Goal: Entertainment & Leisure: Consume media (video, audio)

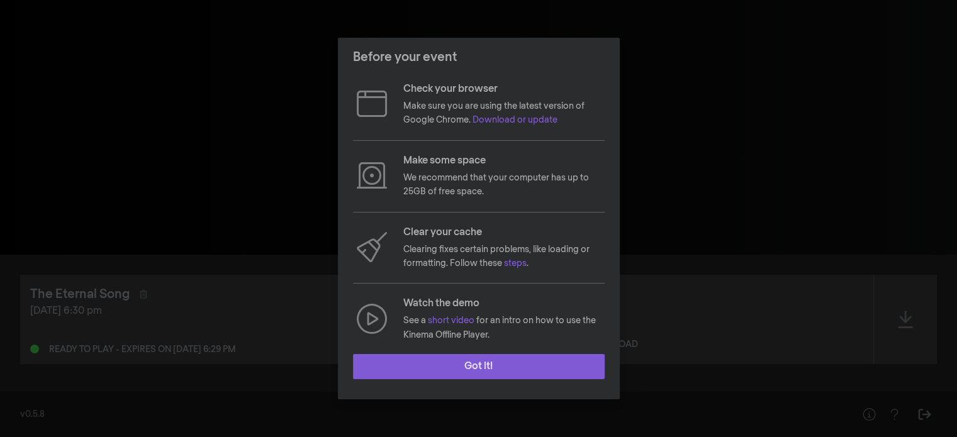
click at [509, 366] on button "Got it!" at bounding box center [479, 366] width 252 height 25
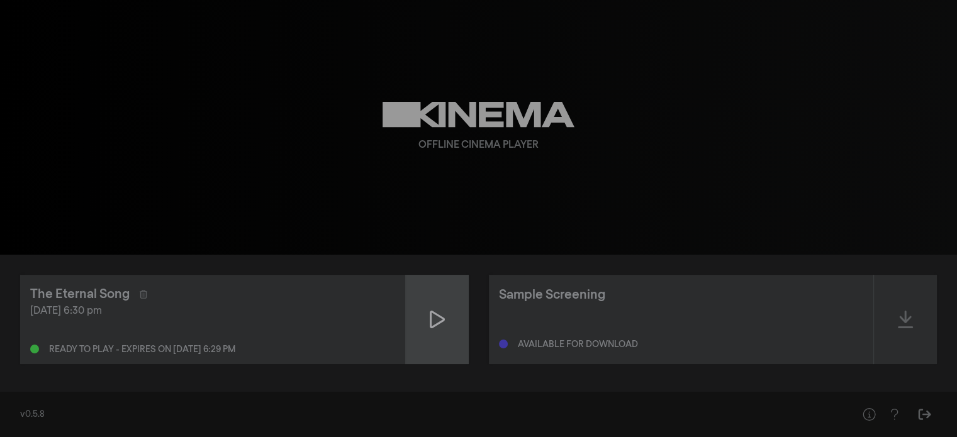
click at [433, 322] on icon at bounding box center [437, 320] width 15 height 20
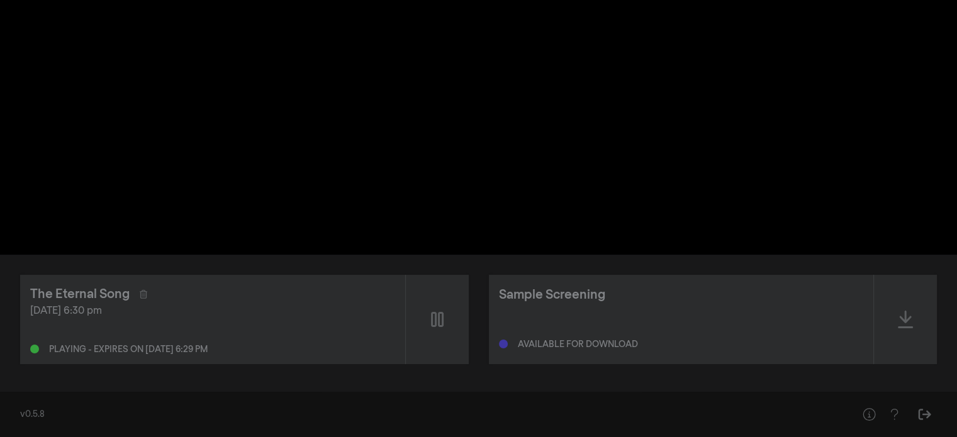
click at [500, 219] on div at bounding box center [534, 236] width 195 height 38
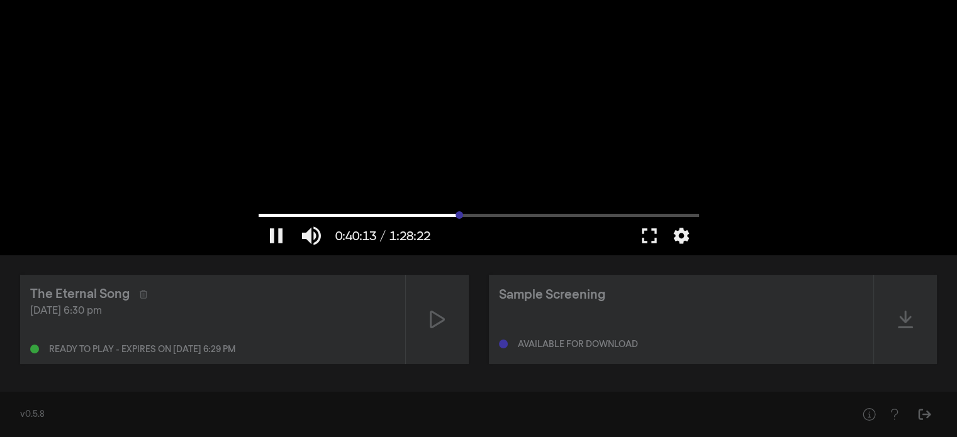
click at [459, 216] on input "Seek" at bounding box center [479, 215] width 441 height 8
click at [475, 214] on input "Seek" at bounding box center [479, 215] width 441 height 8
click at [493, 214] on input "Seek" at bounding box center [479, 215] width 441 height 8
click at [526, 218] on input "Seek" at bounding box center [479, 215] width 441 height 8
click at [549, 213] on input "Seek" at bounding box center [479, 215] width 441 height 8
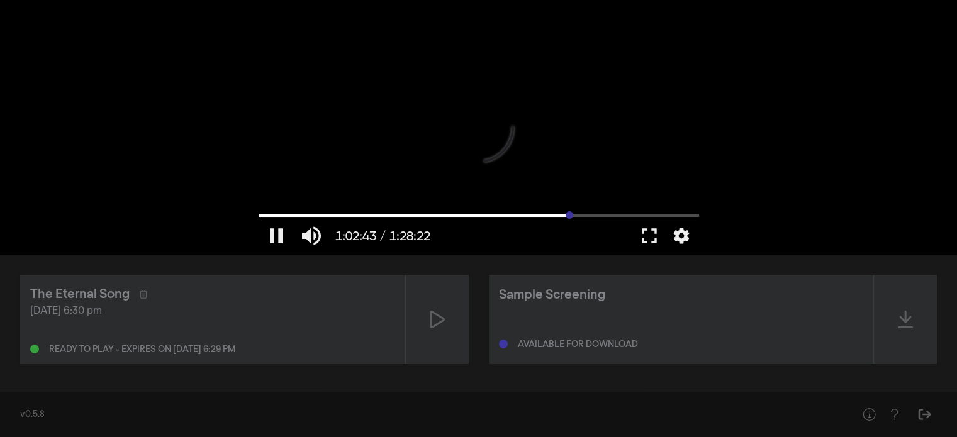
click at [569, 214] on input "Seek" at bounding box center [479, 215] width 441 height 8
click at [596, 211] on input "Seek" at bounding box center [479, 215] width 441 height 8
click at [629, 218] on input "Seek" at bounding box center [479, 215] width 441 height 8
click at [276, 236] on button "pause" at bounding box center [276, 236] width 35 height 38
type input "4508.311283"
